Goal: Transaction & Acquisition: Purchase product/service

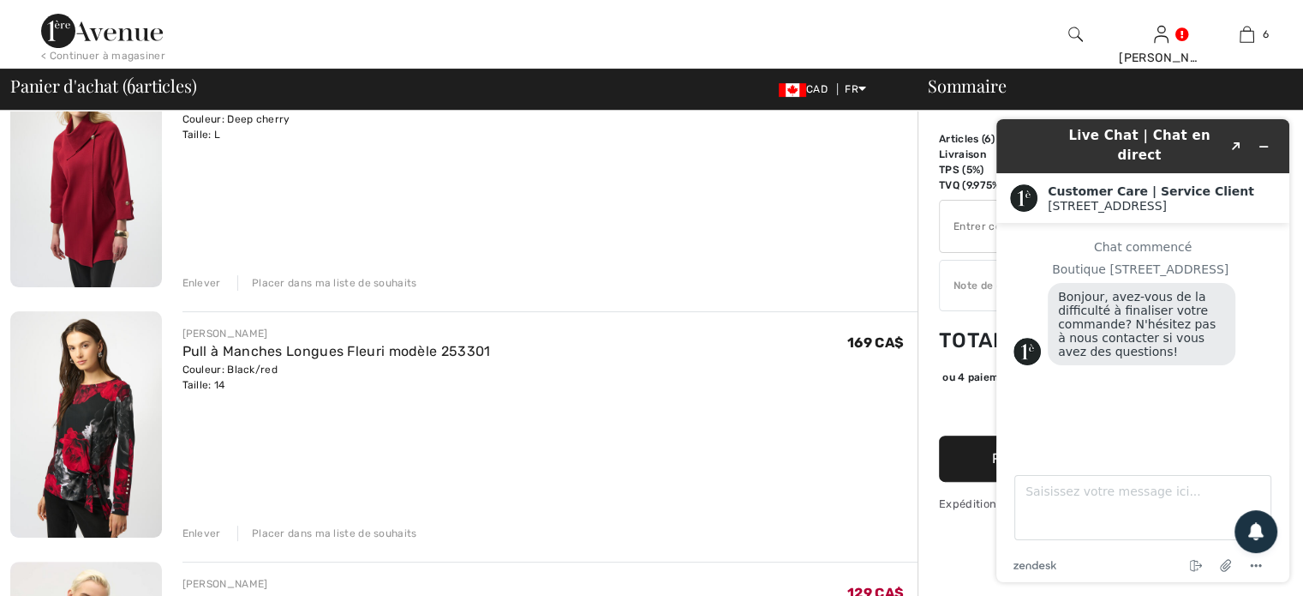
scroll to position [446, 0]
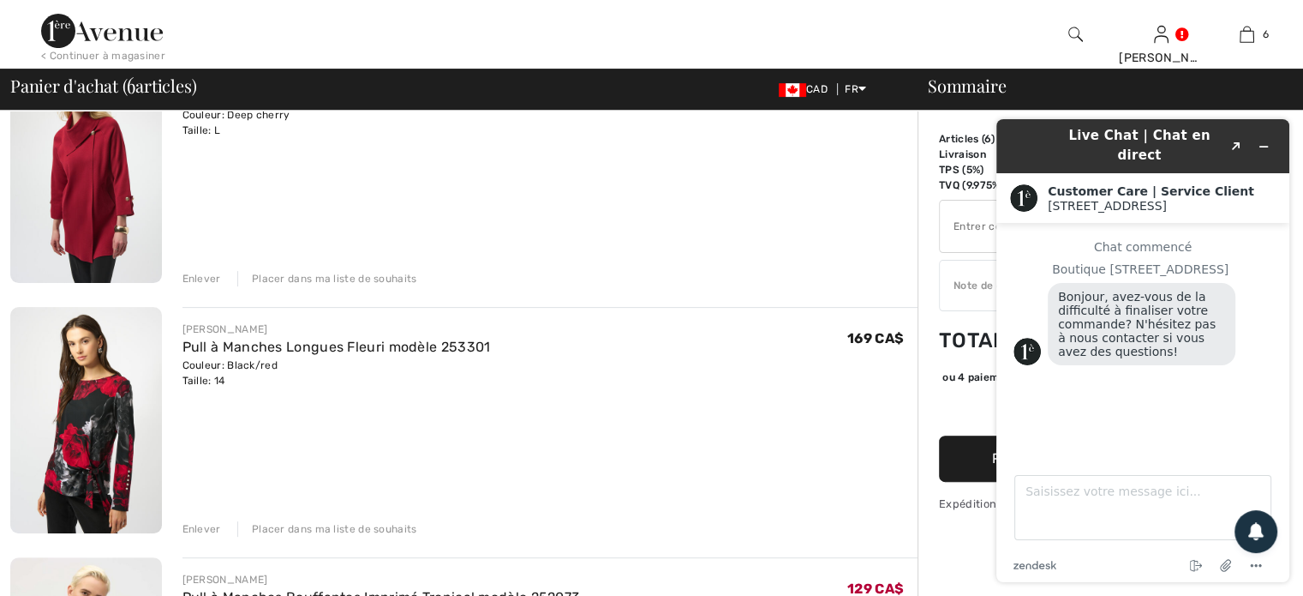
click at [192, 274] on div "Enlever" at bounding box center [202, 278] width 39 height 15
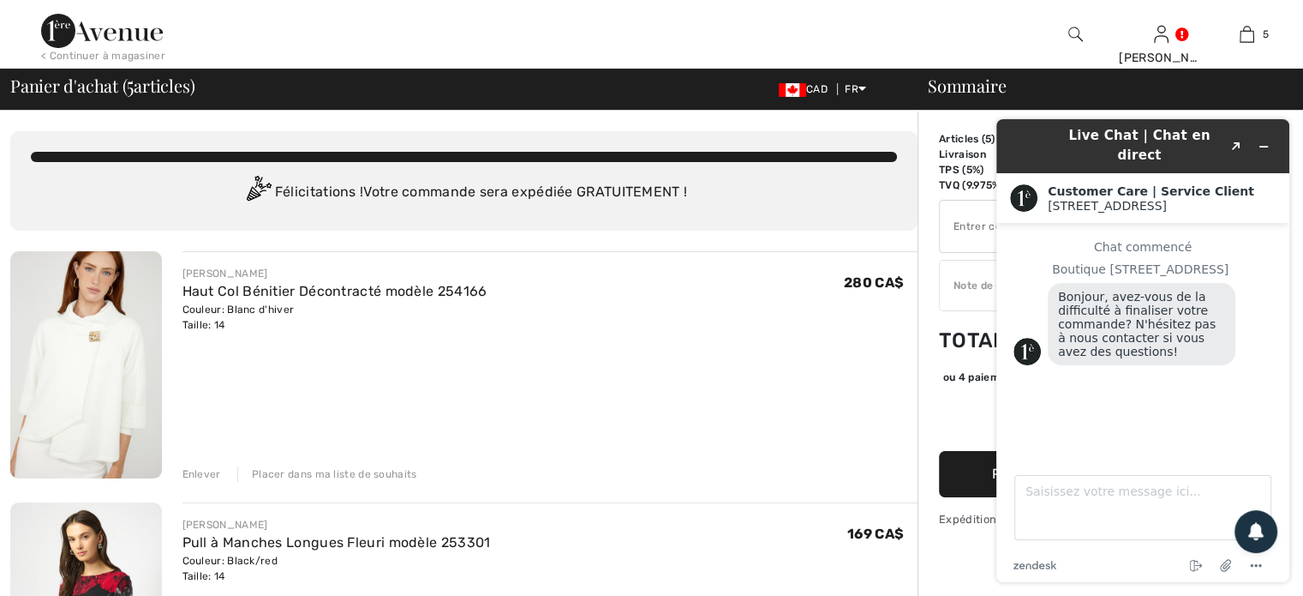
scroll to position [0, 0]
click at [1266, 141] on icon "Réduire le widget" at bounding box center [1264, 147] width 12 height 12
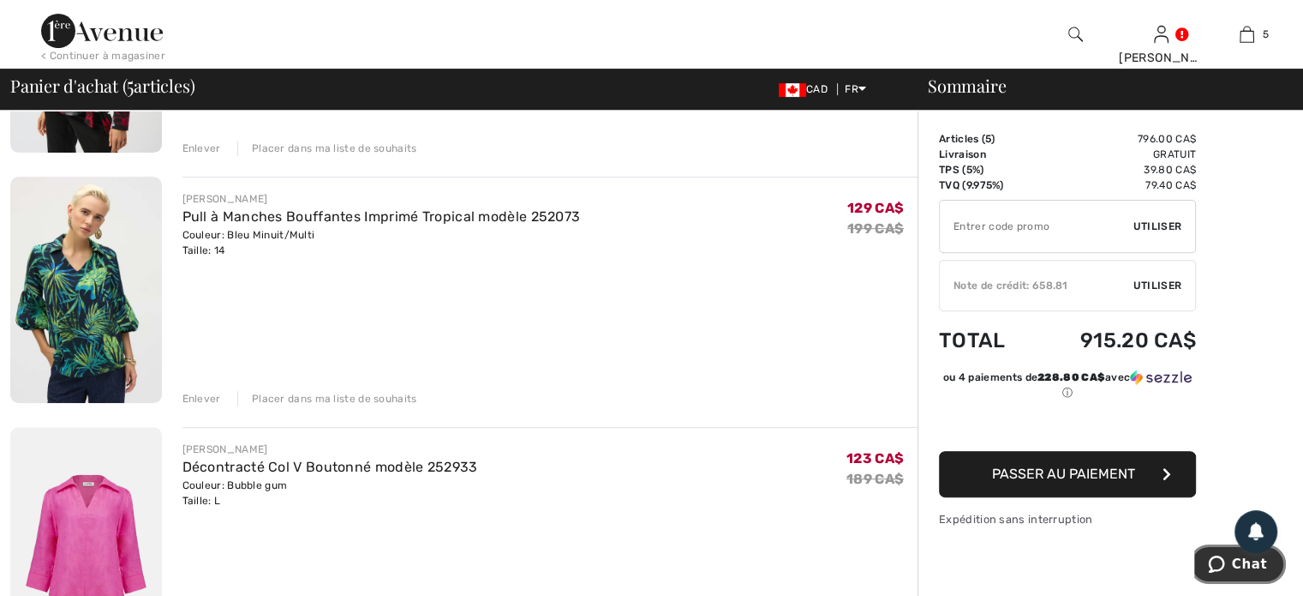
scroll to position [754, 0]
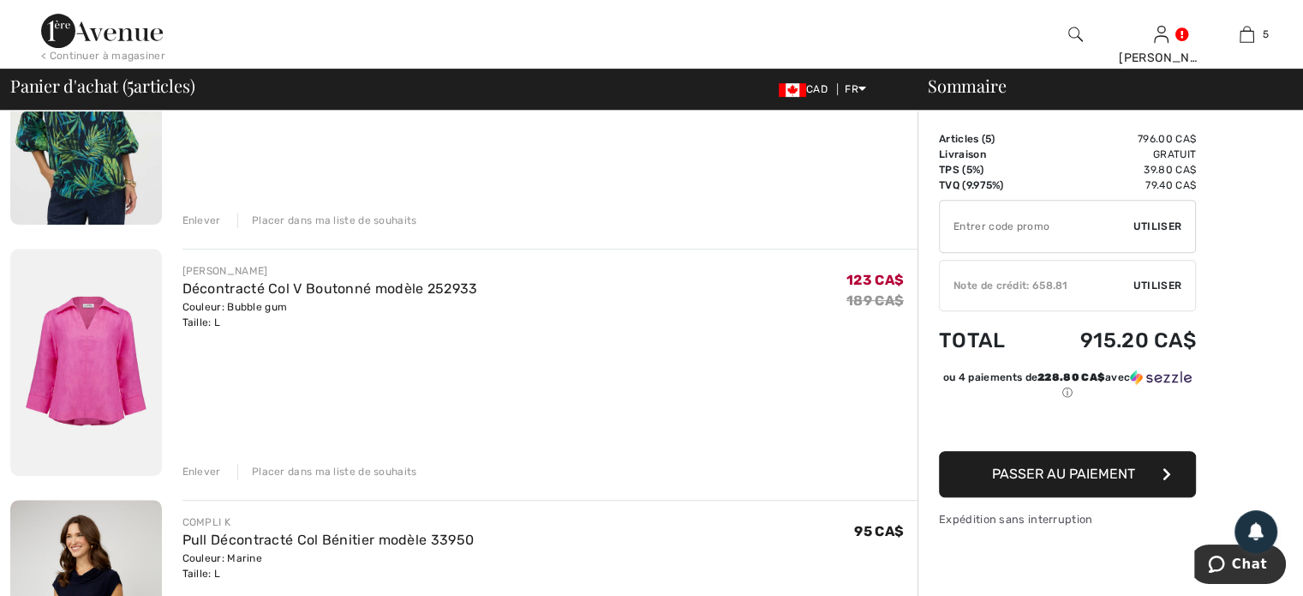
click at [196, 469] on div "Enlever" at bounding box center [202, 471] width 39 height 15
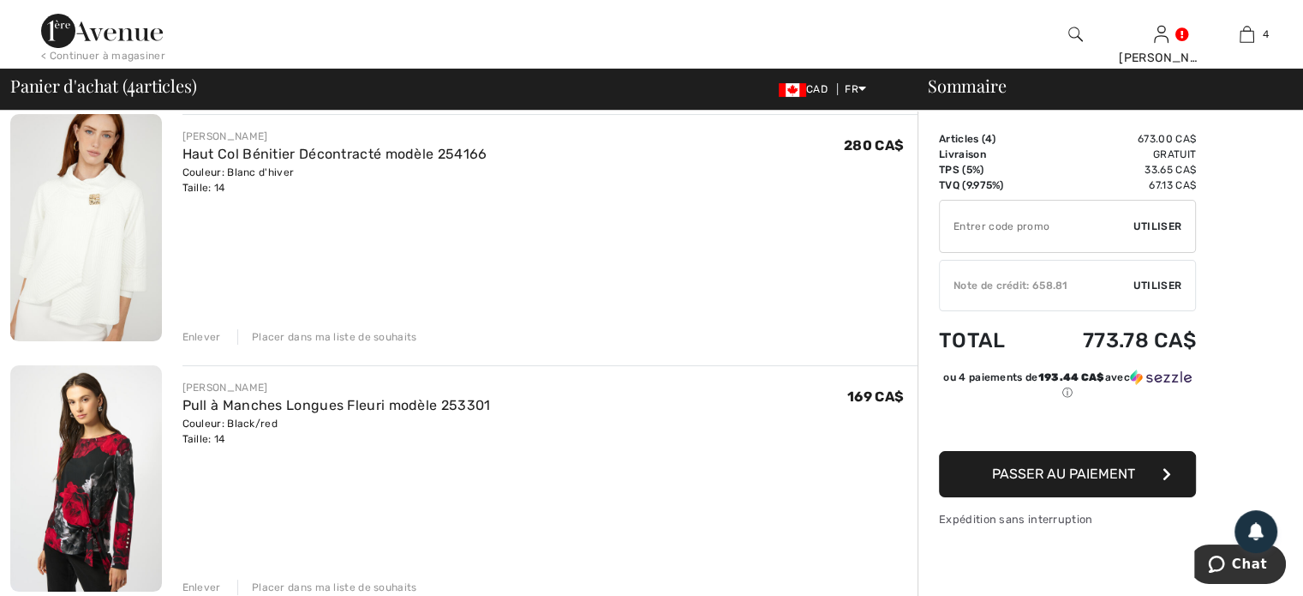
scroll to position [103, 0]
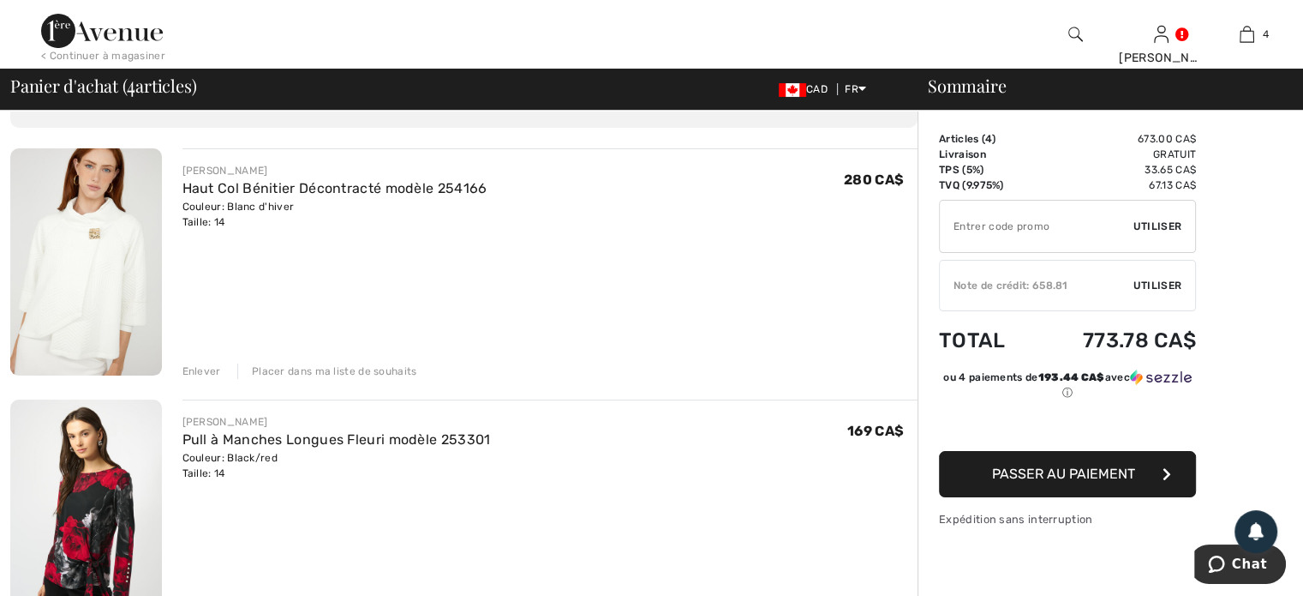
click at [78, 259] on img at bounding box center [86, 261] width 152 height 227
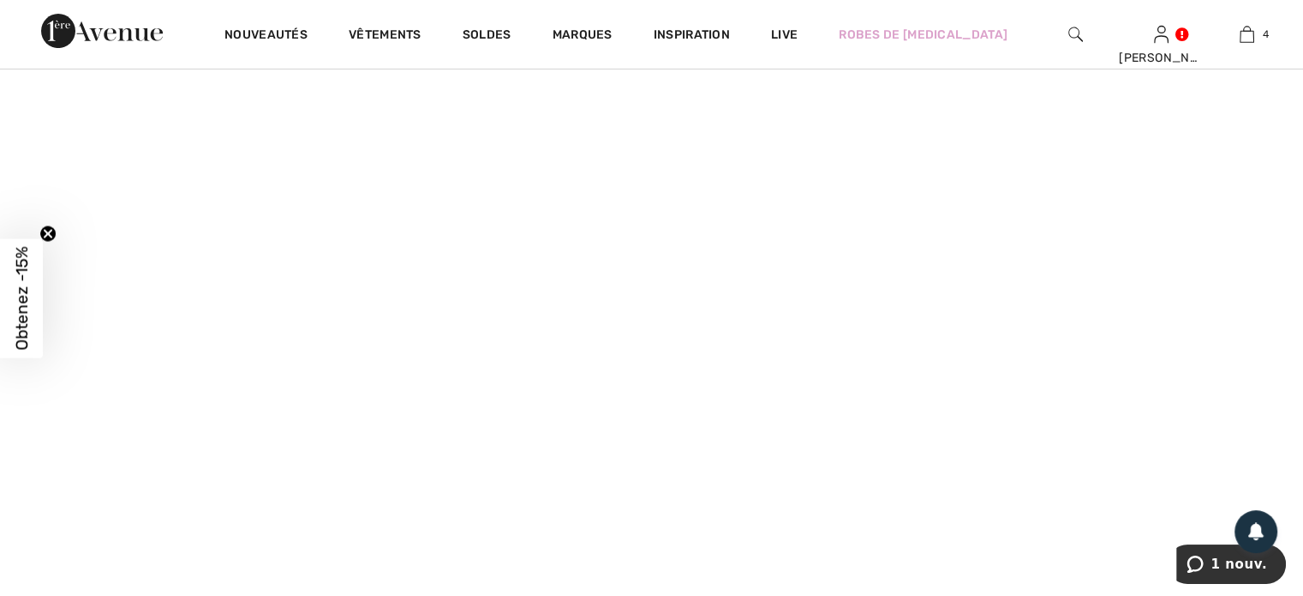
scroll to position [411, 0]
